Goal: Navigation & Orientation: Find specific page/section

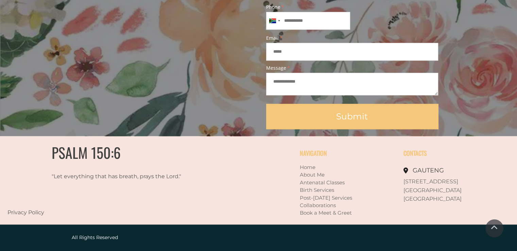
scroll to position [621, 0]
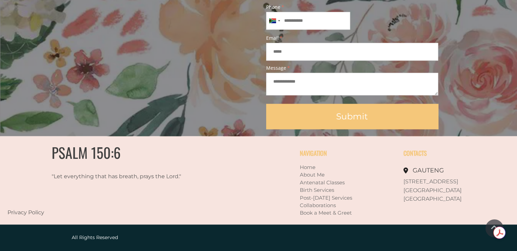
click at [314, 187] on link "Birth Services" at bounding box center [317, 190] width 34 height 6
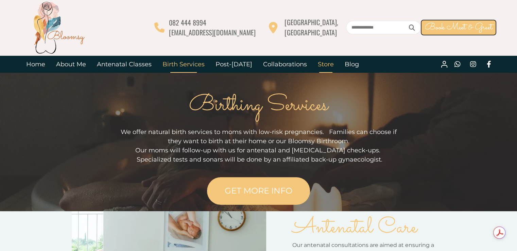
click at [325, 64] on link "Store" at bounding box center [325, 64] width 27 height 17
